Goal: Obtain resource: Download file/media

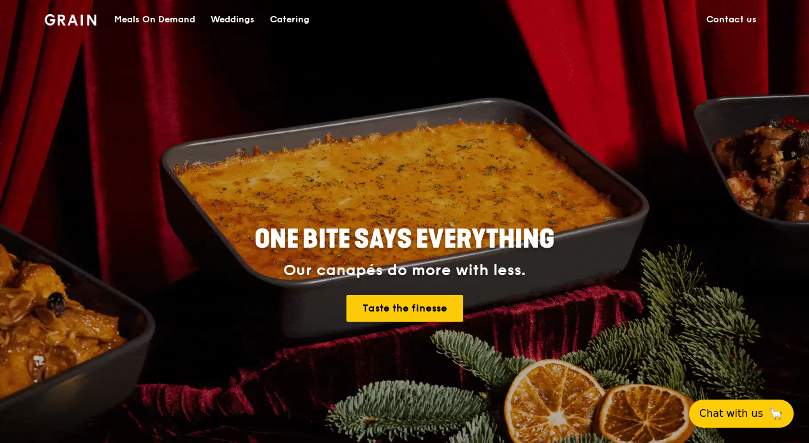
click at [150, 19] on div "Meals On Demand" at bounding box center [154, 20] width 81 height 38
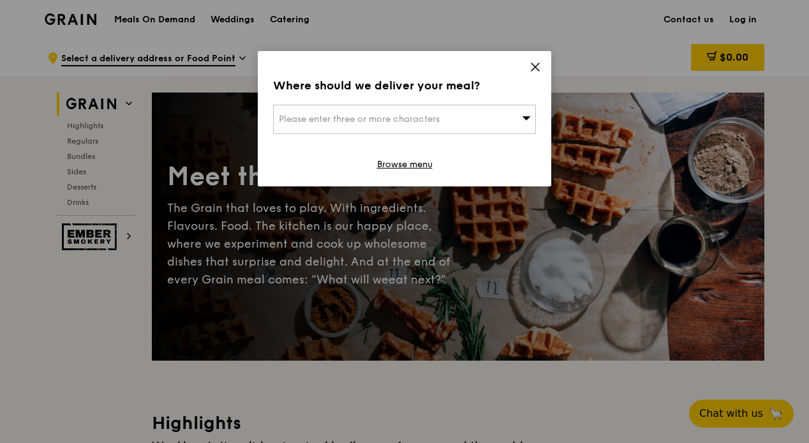
click at [465, 116] on div "Please enter three or more characters" at bounding box center [404, 119] width 263 height 29
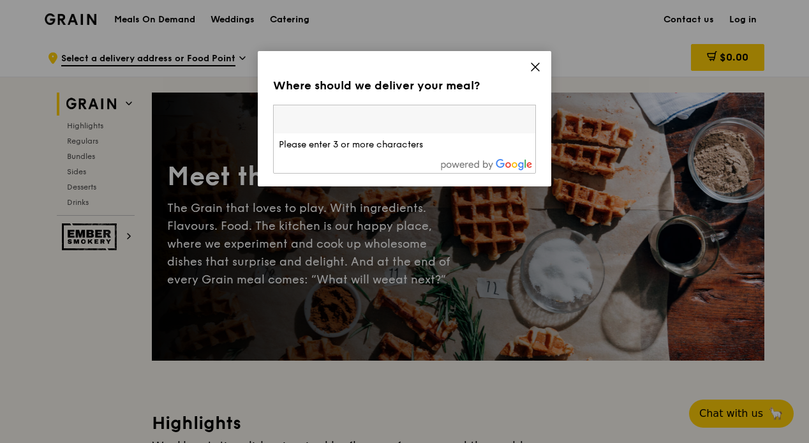
click at [465, 116] on input "search" at bounding box center [404, 119] width 261 height 28
click at [539, 66] on icon at bounding box center [534, 66] width 11 height 11
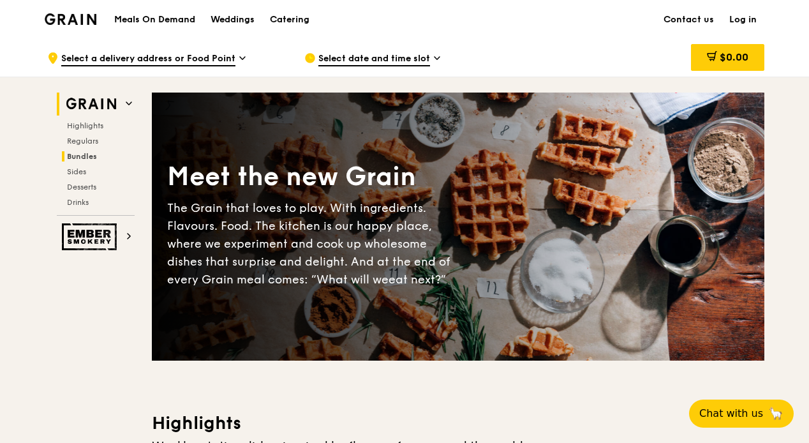
click at [87, 154] on span "Bundles" at bounding box center [82, 156] width 30 height 9
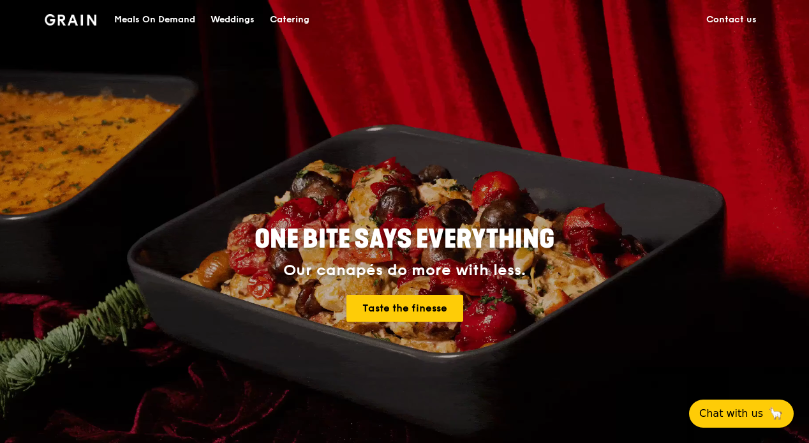
click at [287, 27] on div "Catering" at bounding box center [290, 20] width 40 height 38
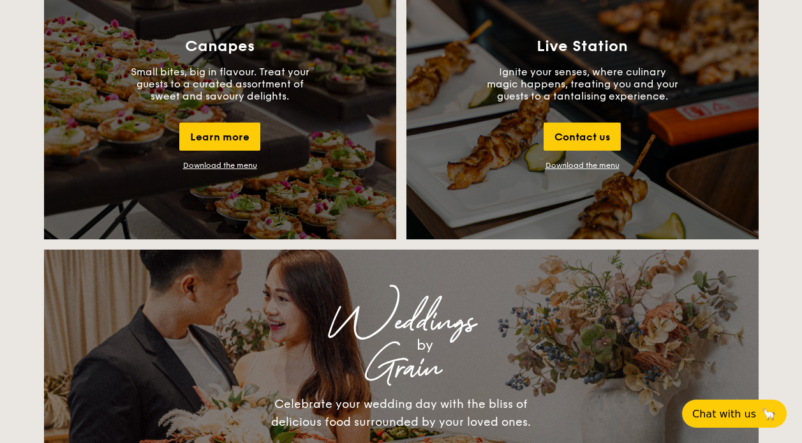
scroll to position [1531, 0]
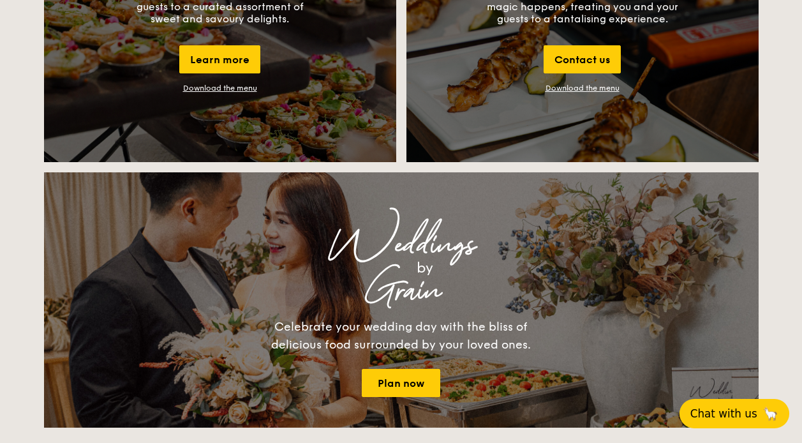
click at [710, 411] on span "Chat with us" at bounding box center [723, 413] width 67 height 13
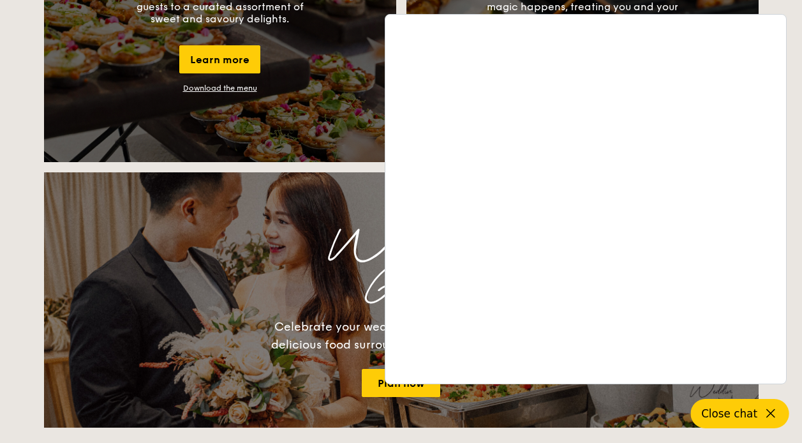
click at [237, 203] on div "Weddings by Grain Celebrate your wedding day with the bliss of delicious food s…" at bounding box center [401, 300] width 510 height 194
click at [763, 406] on icon at bounding box center [770, 413] width 15 height 15
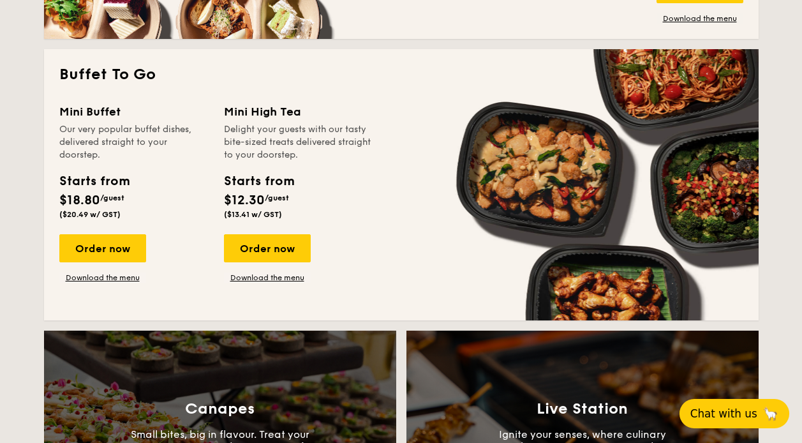
scroll to position [1020, 0]
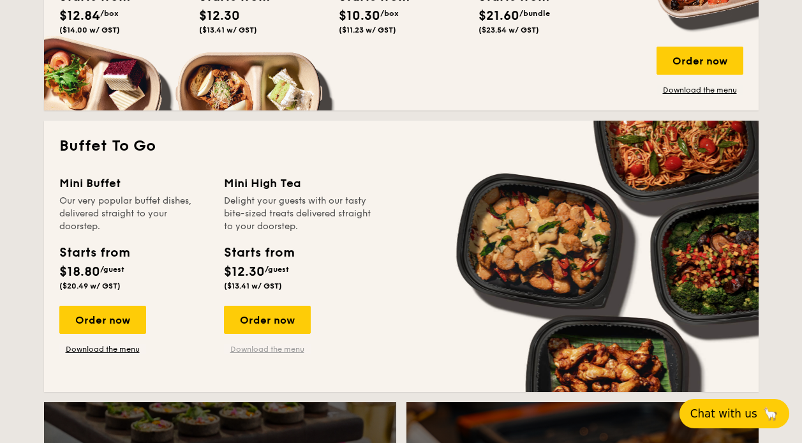
click at [277, 345] on link "Download the menu" at bounding box center [267, 349] width 87 height 10
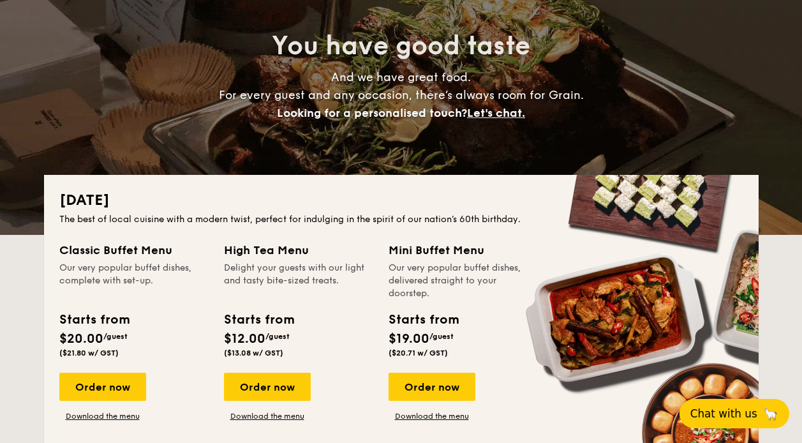
scroll to position [0, 0]
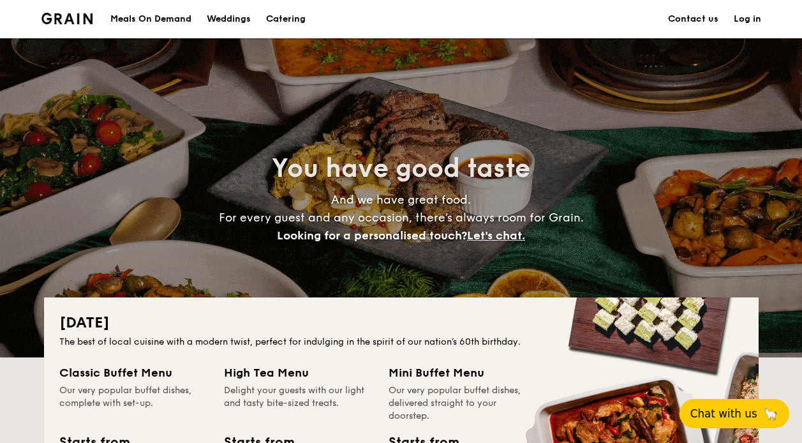
click at [686, 22] on link "Contact us" at bounding box center [693, 19] width 50 height 38
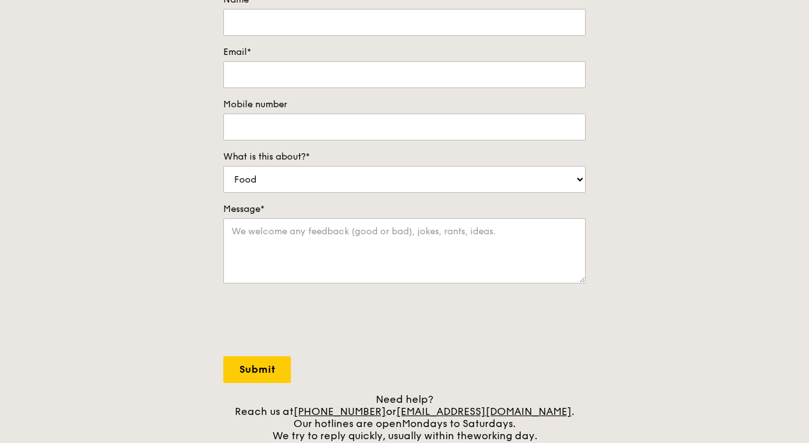
scroll to position [383, 0]
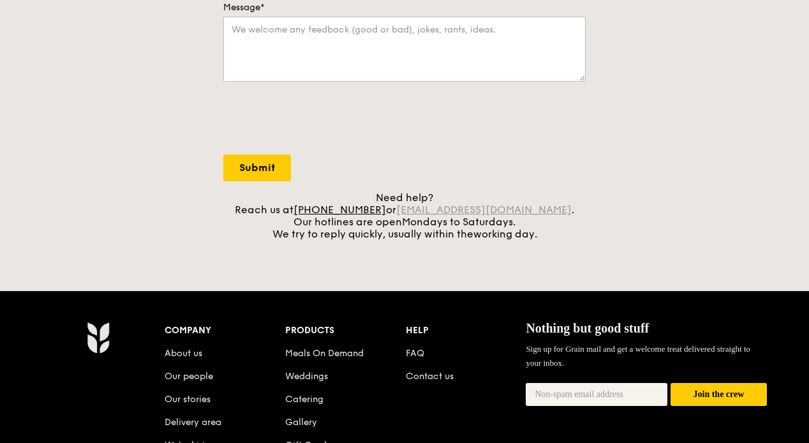
drag, startPoint x: 414, startPoint y: 210, endPoint x: 538, endPoint y: 207, distance: 123.7
click at [538, 207] on div "Need help? Reach us at +65 3163 5335 or concierge@grain.com.sg . Our hotlines a…" at bounding box center [404, 215] width 362 height 48
click at [557, 247] on div "Grain logo Meals On Demand Weddings Catering Contact us Log in Contact us We lo…" at bounding box center [404, 131] width 809 height 1028
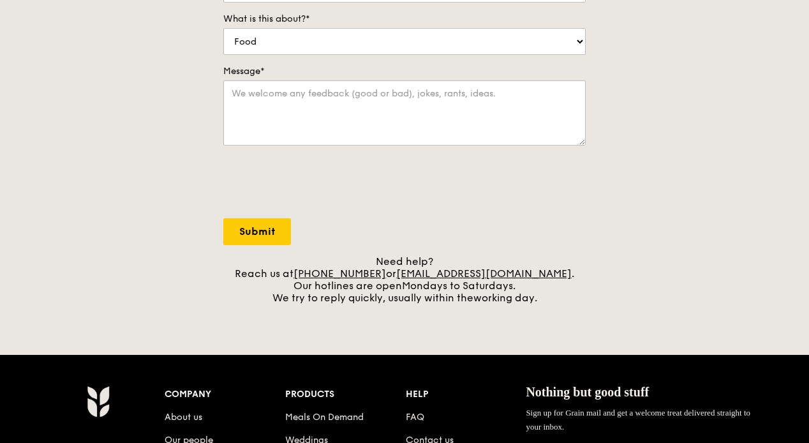
scroll to position [0, 0]
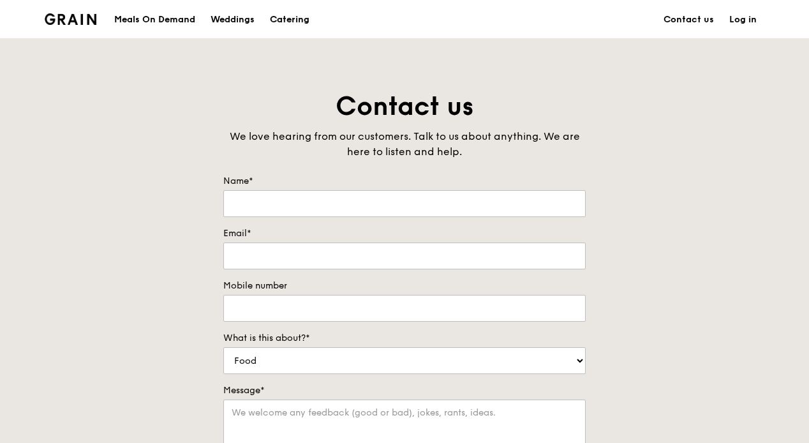
click at [300, 22] on div "Catering" at bounding box center [290, 20] width 40 height 38
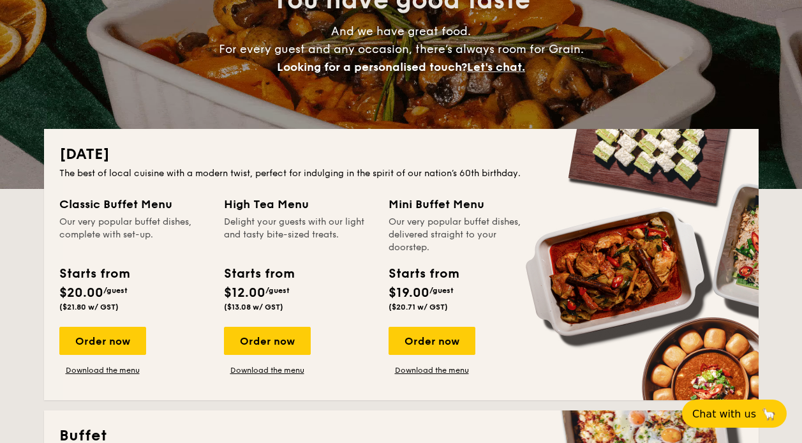
scroll to position [191, 0]
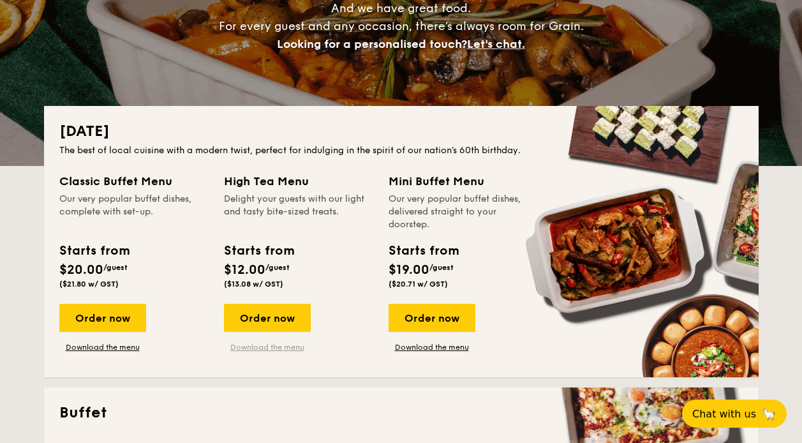
click at [303, 344] on link "Download the menu" at bounding box center [267, 347] width 87 height 10
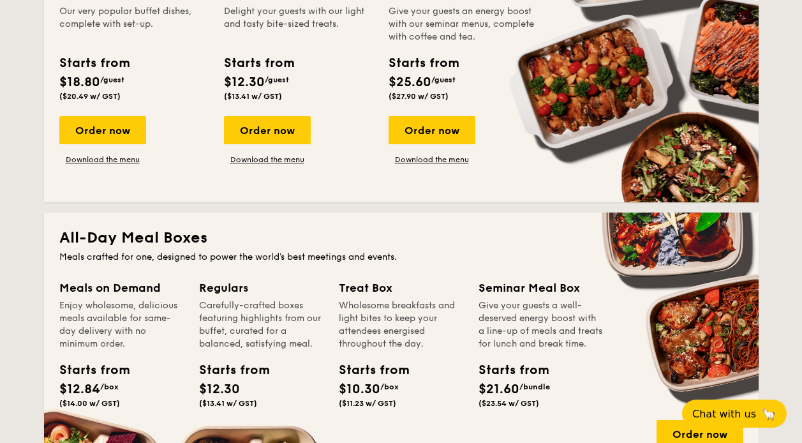
scroll to position [574, 0]
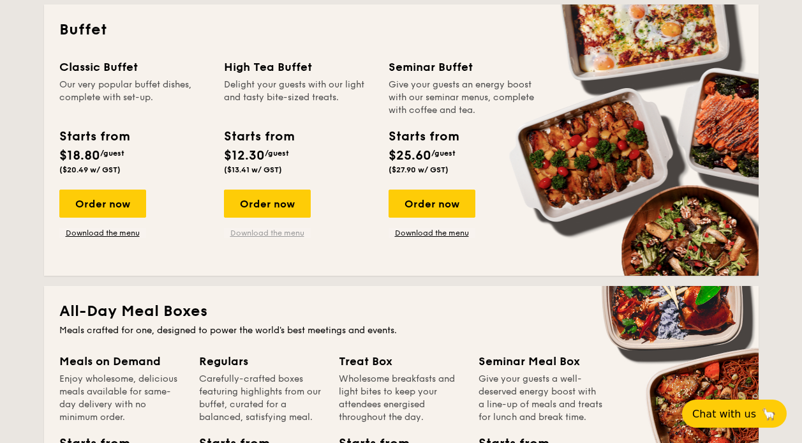
click at [287, 234] on link "Download the menu" at bounding box center [267, 233] width 87 height 10
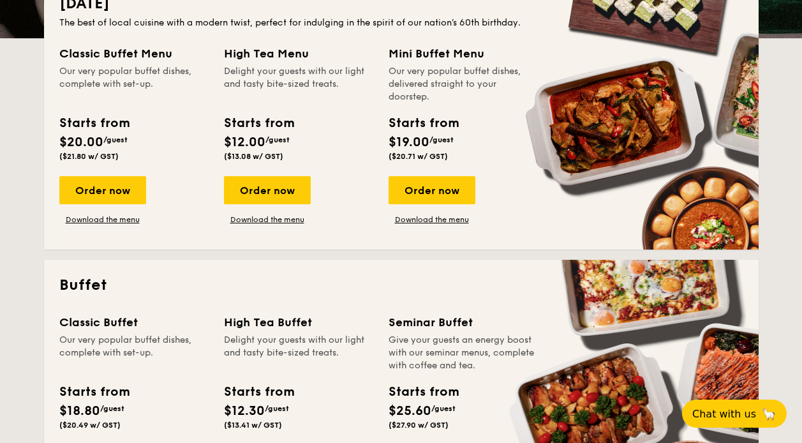
scroll to position [255, 0]
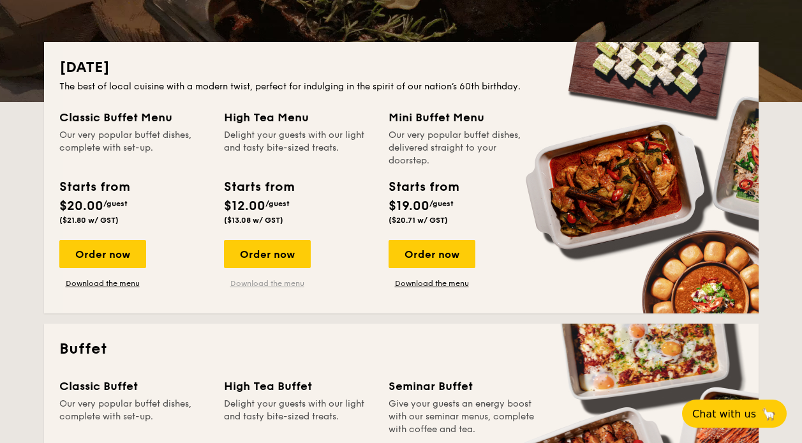
click at [286, 286] on link "Download the menu" at bounding box center [267, 283] width 87 height 10
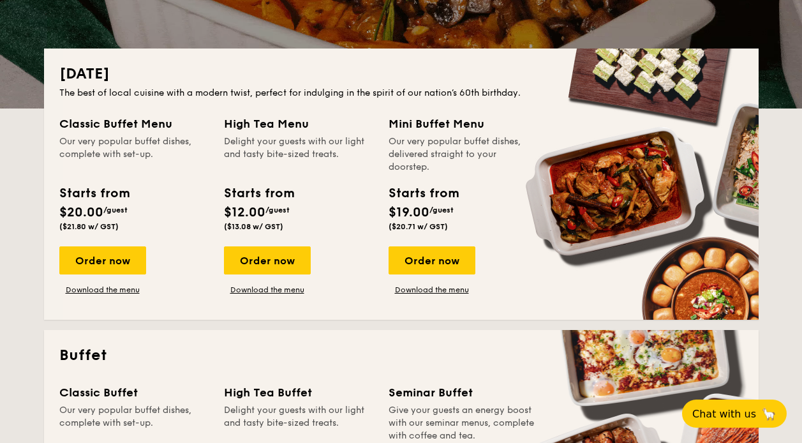
scroll to position [0, 0]
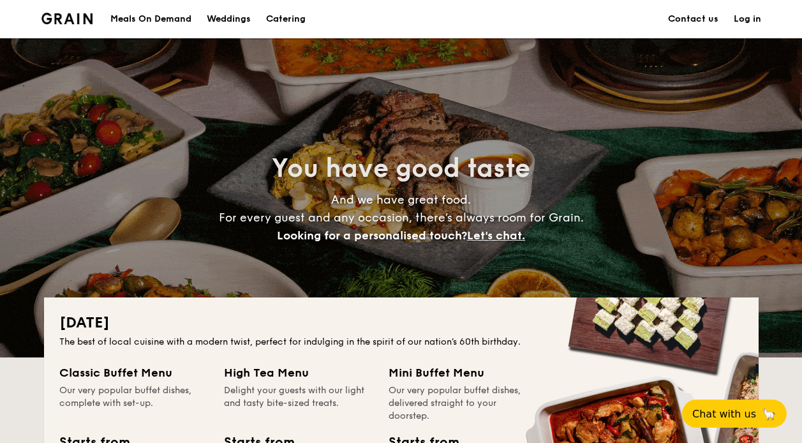
click at [291, 27] on h1 "Catering" at bounding box center [286, 19] width 40 height 38
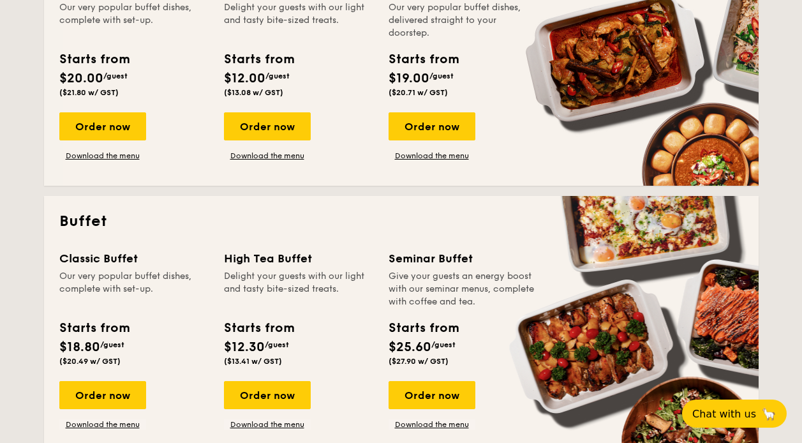
scroll to position [446, 0]
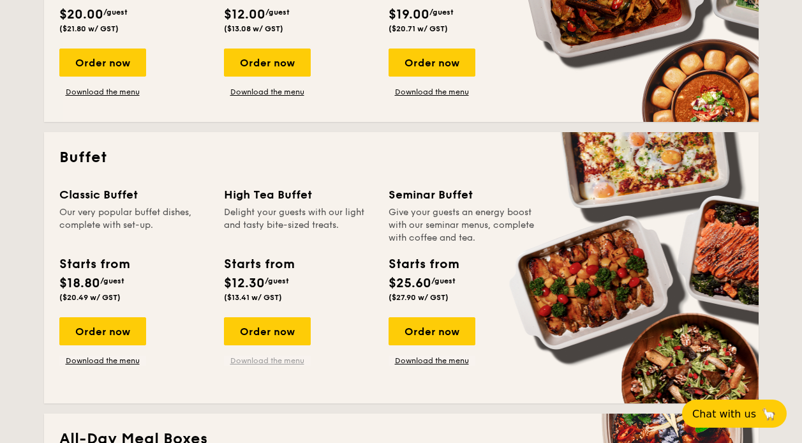
click at [273, 364] on link "Download the menu" at bounding box center [267, 360] width 87 height 10
